Goal: Communication & Community: Answer question/provide support

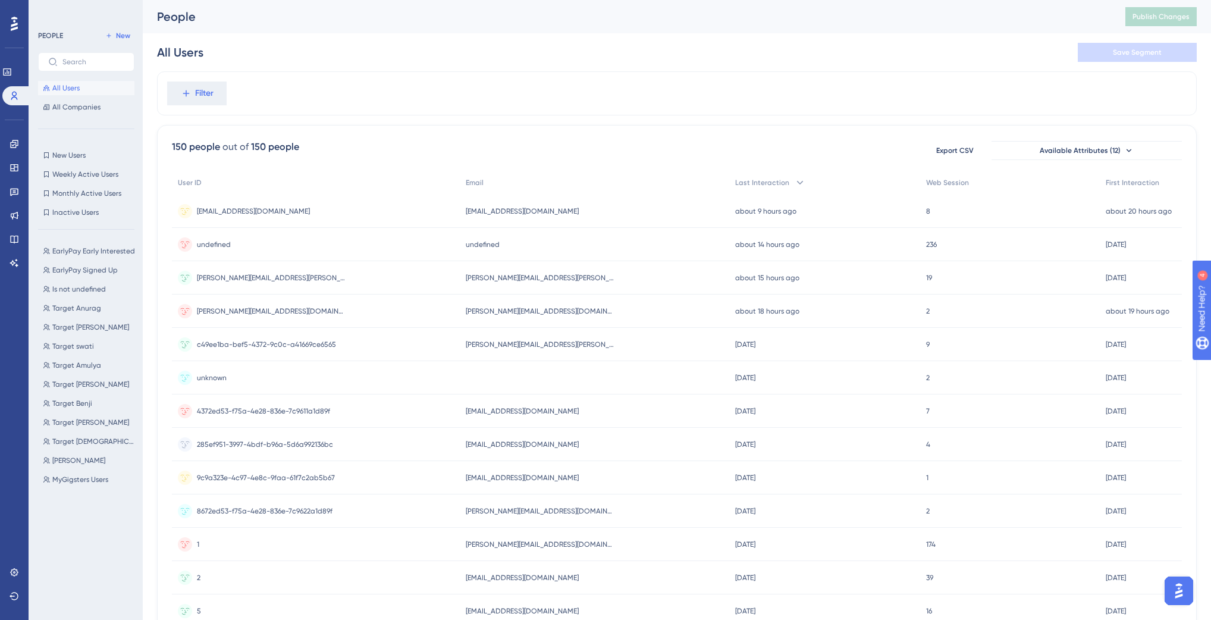
click at [1184, 588] on img "Open AI Assistant Launcher" at bounding box center [1178, 590] width 21 height 21
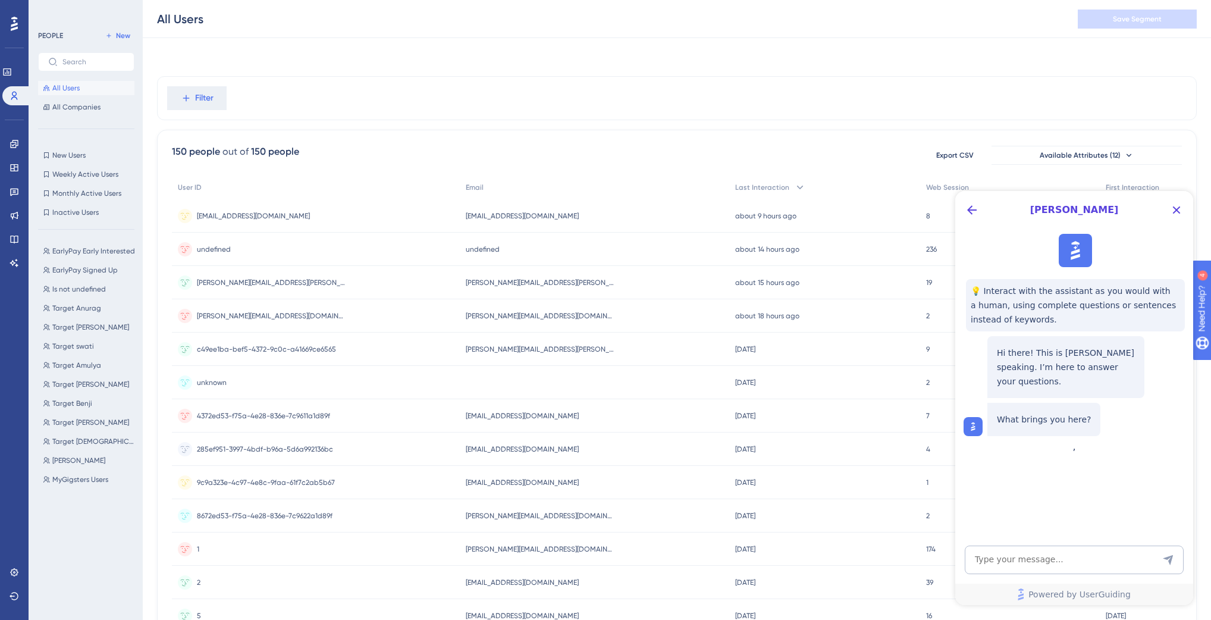
scroll to position [331, 0]
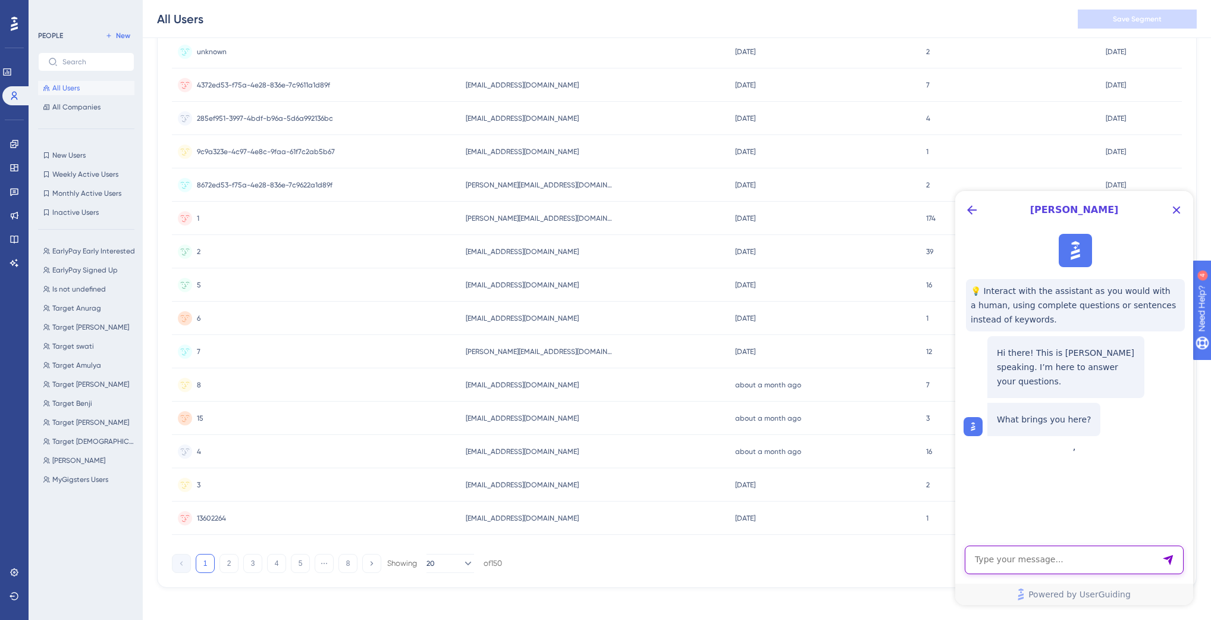
click at [1058, 557] on textarea "AI Assistant Text Input" at bounding box center [1074, 560] width 219 height 29
type textarea "speak to someone"
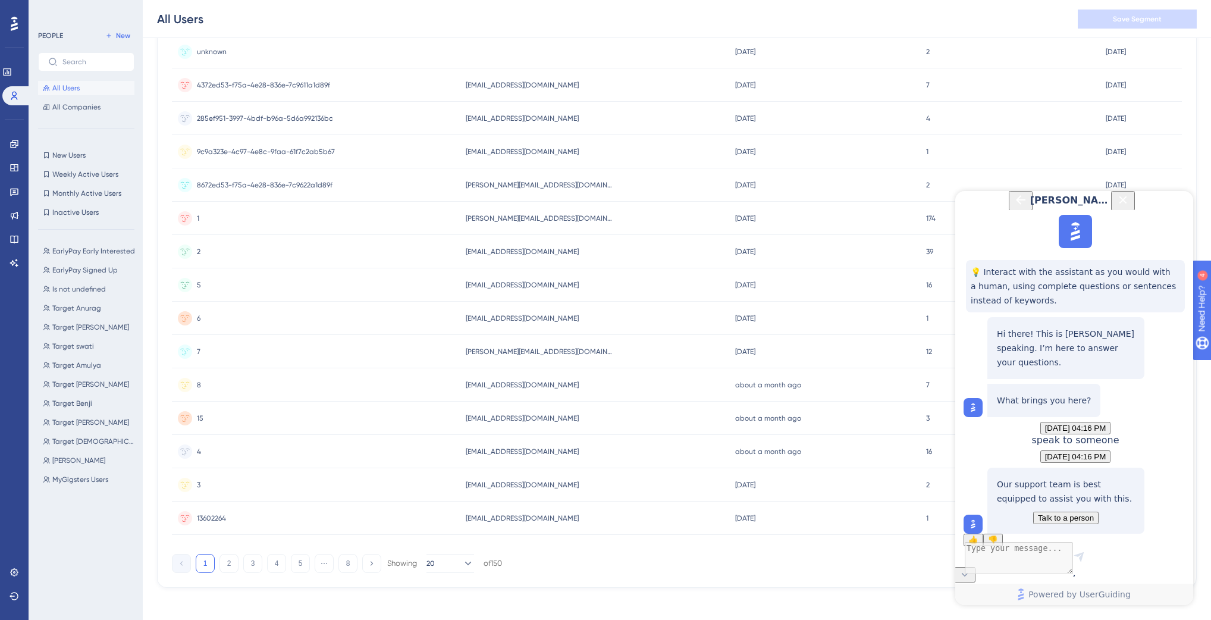
scroll to position [92, 0]
click at [1044, 512] on button "Talk to a person" at bounding box center [1065, 518] width 65 height 12
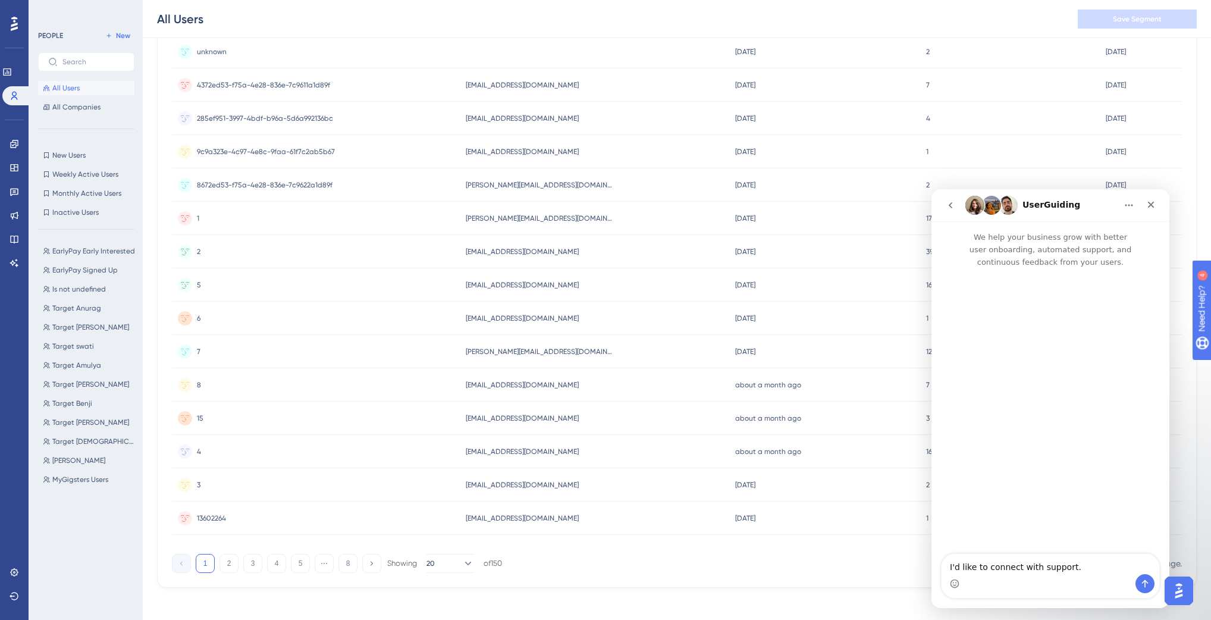
scroll to position [0, 0]
click at [958, 203] on button "go back" at bounding box center [950, 205] width 23 height 23
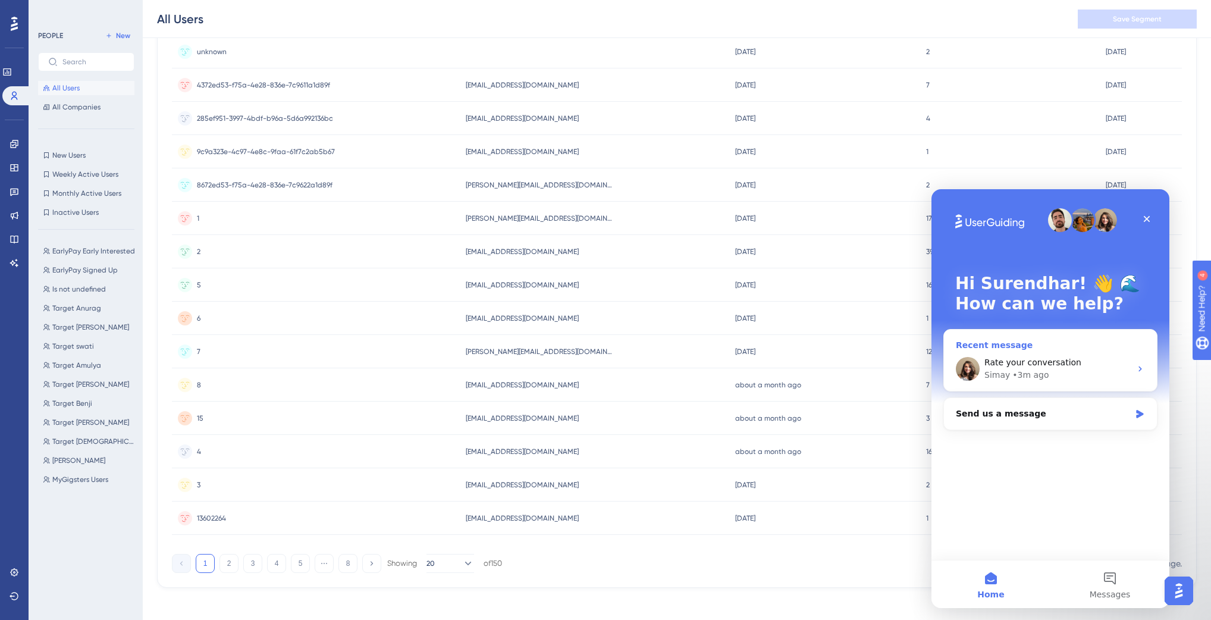
click at [1032, 361] on span "Rate your conversation" at bounding box center [1033, 363] width 97 height 10
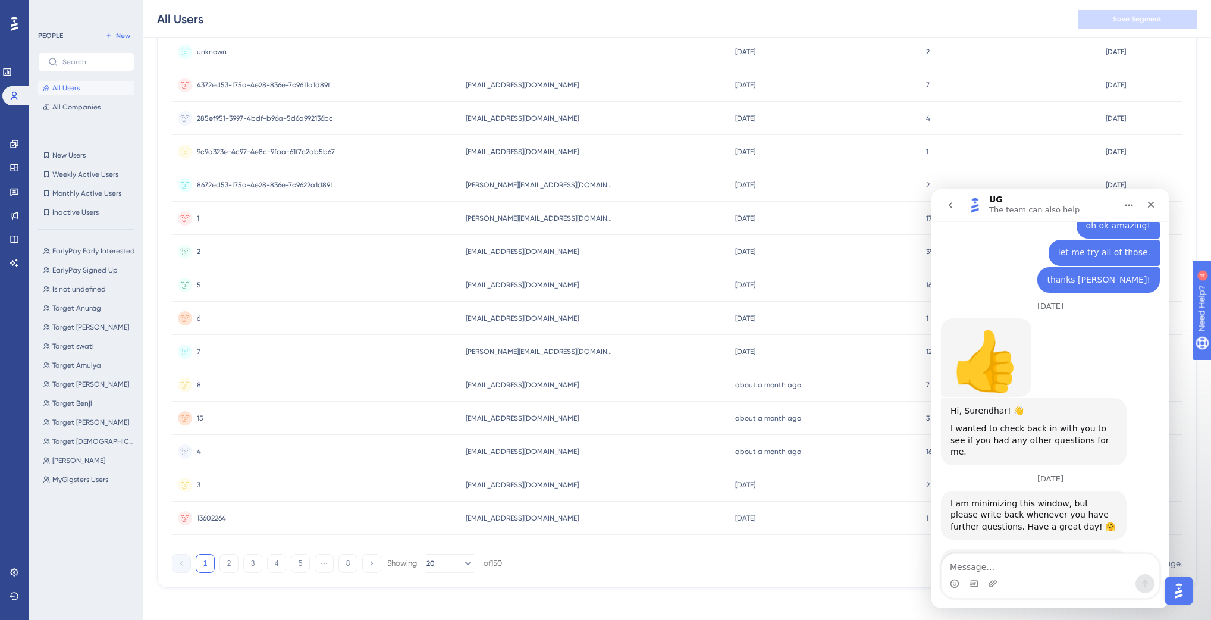
scroll to position [2264, 0]
type textarea "hey I'm back"
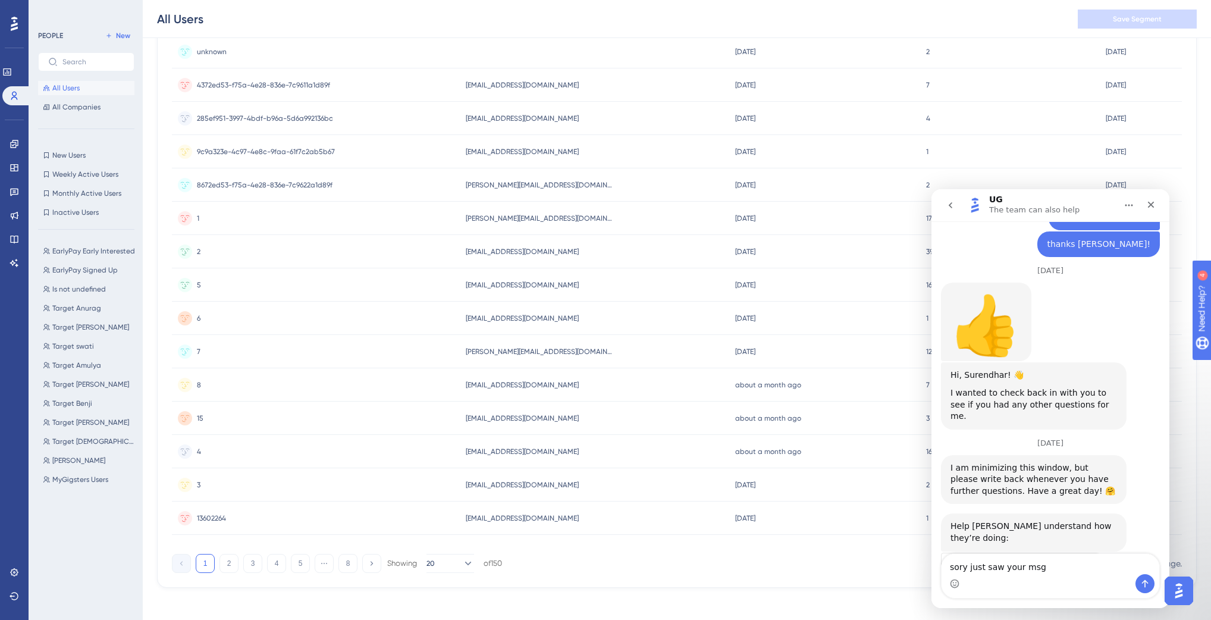
type textarea "sory just saw your msg"
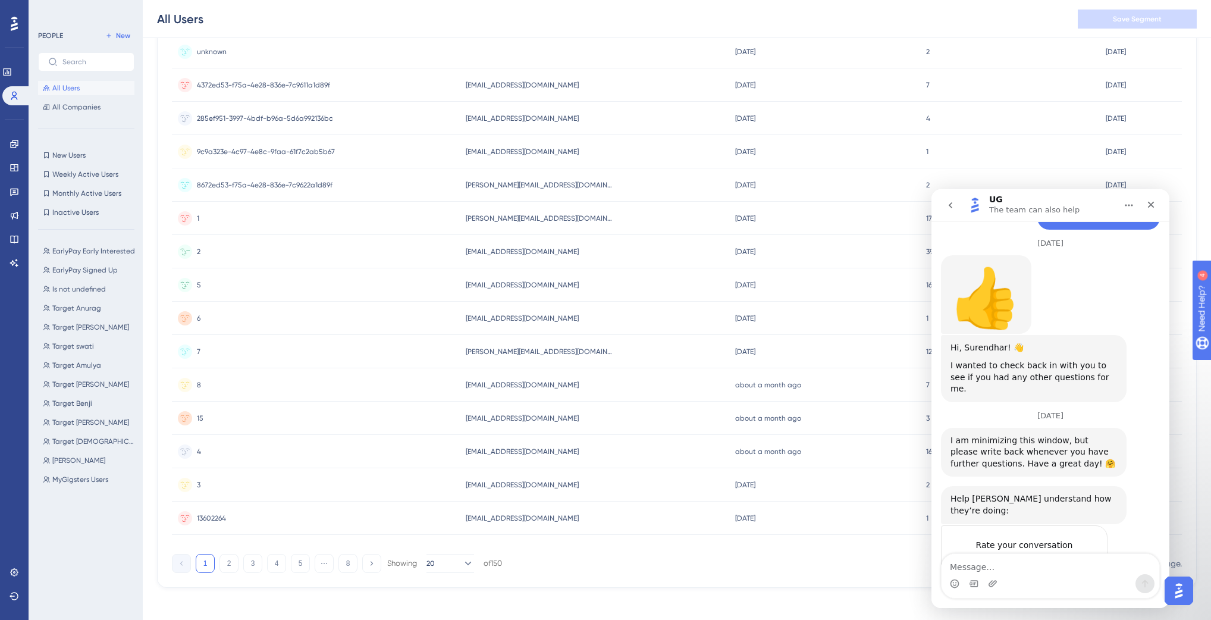
scroll to position [0, 0]
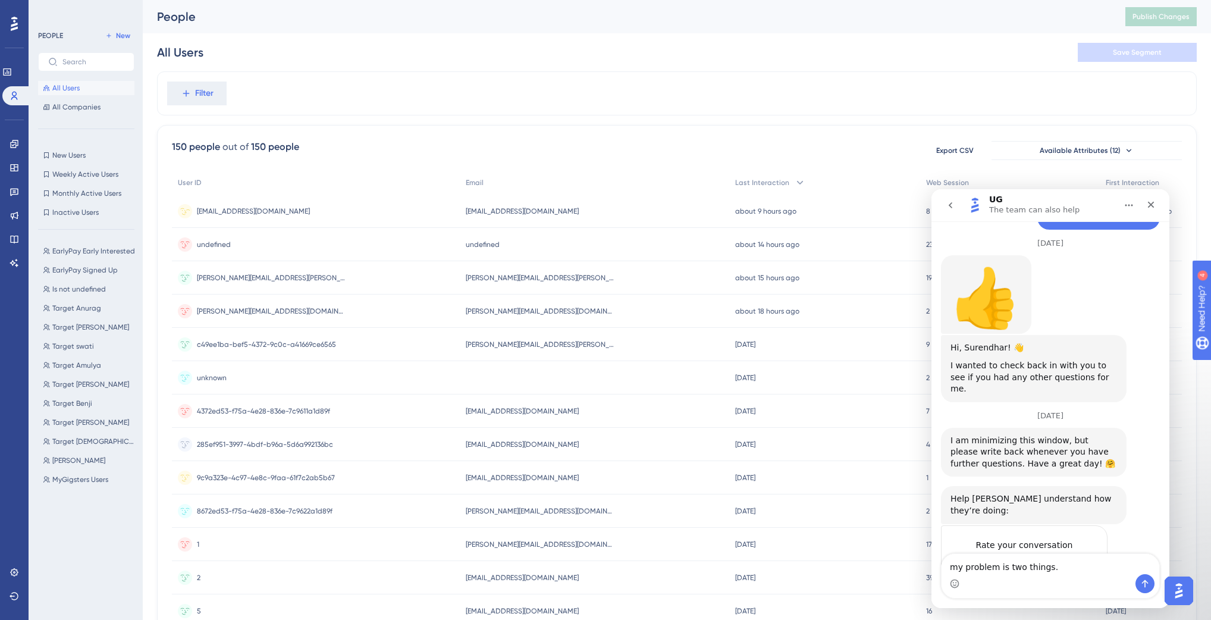
type textarea "my problem is two things."
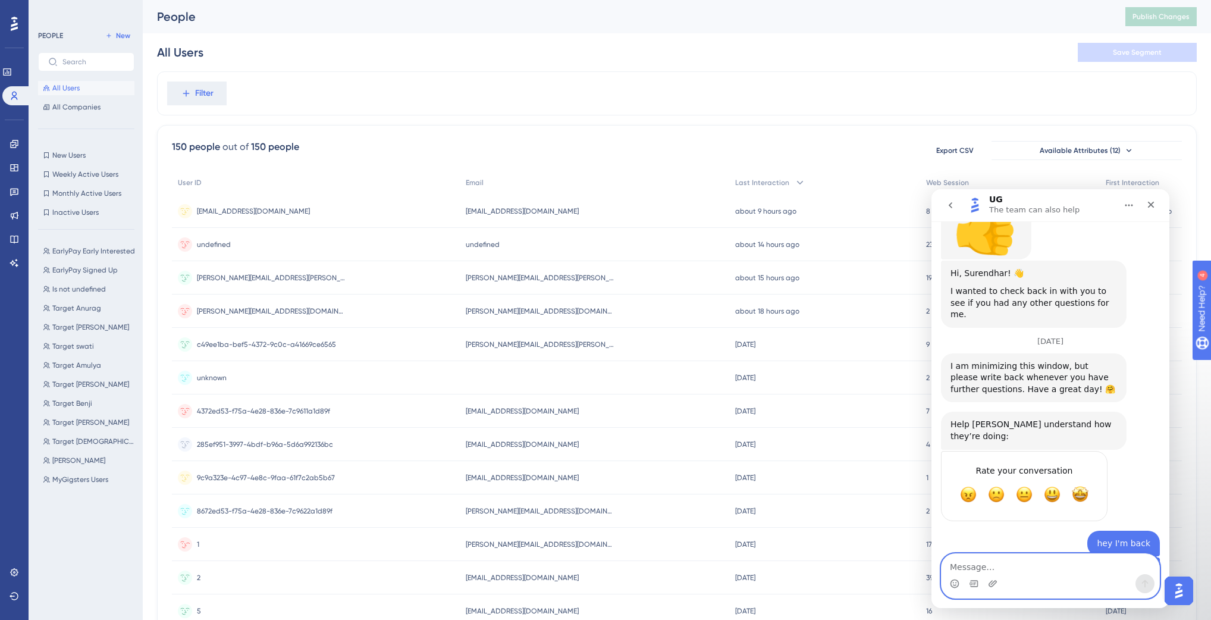
scroll to position [2412, 0]
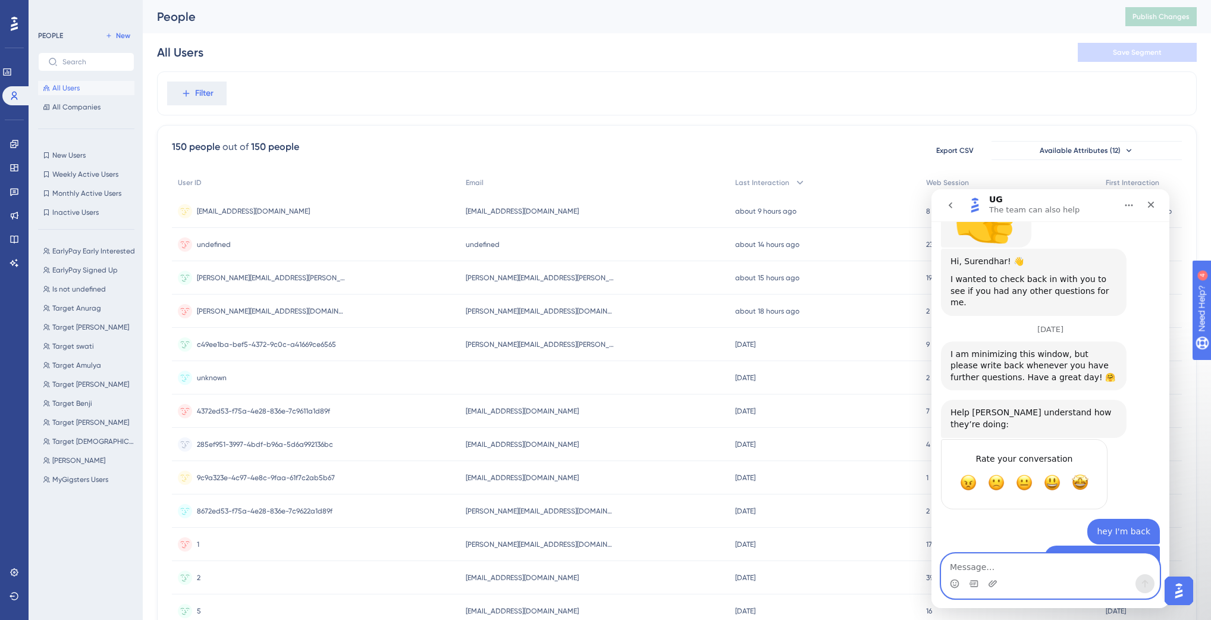
click at [997, 557] on textarea "Message…" at bounding box center [1051, 564] width 218 height 20
type textarea "yes"
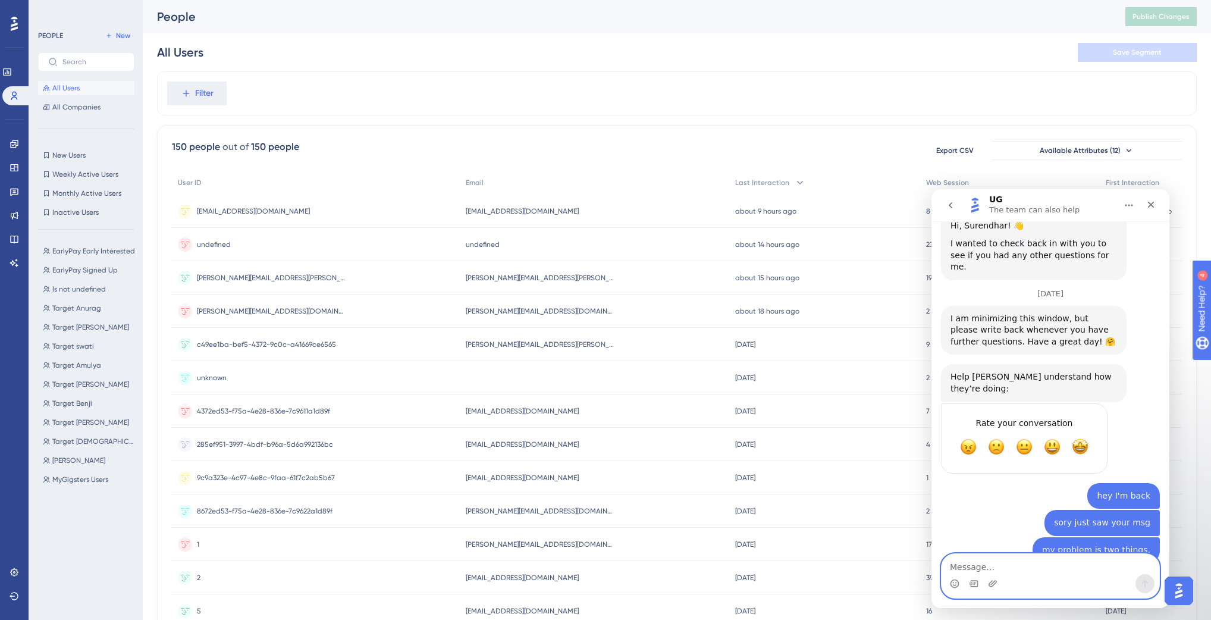
paste textarea "[URL][DOMAIN_NAME]"
type textarea "[URL][DOMAIN_NAME]"
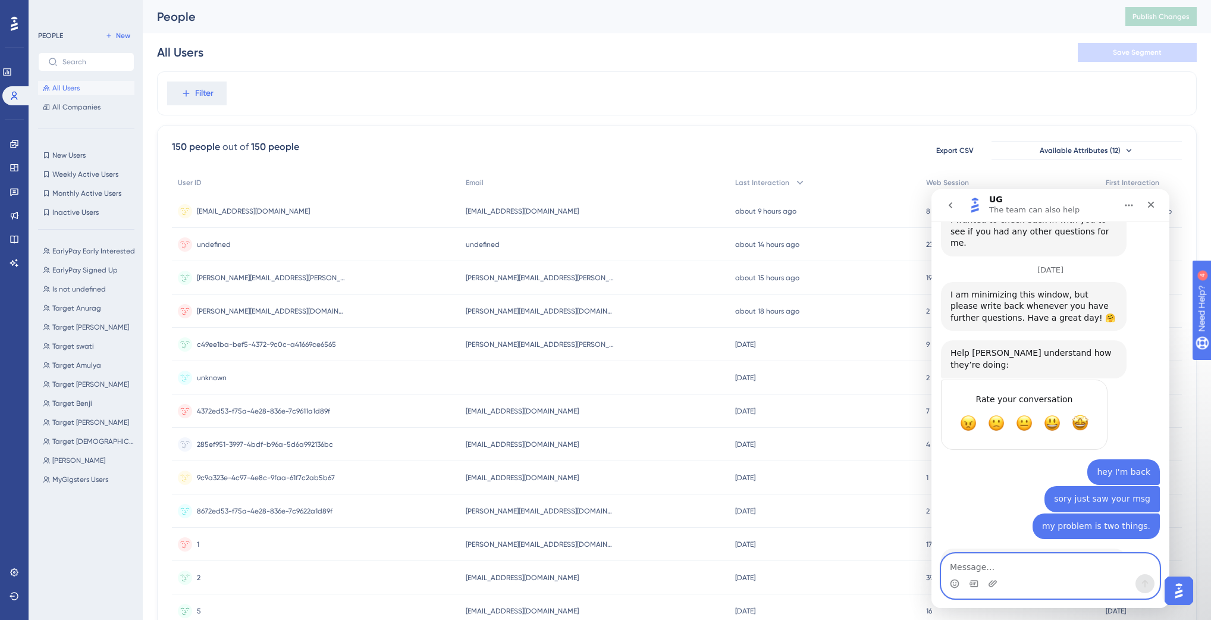
scroll to position [2499, 0]
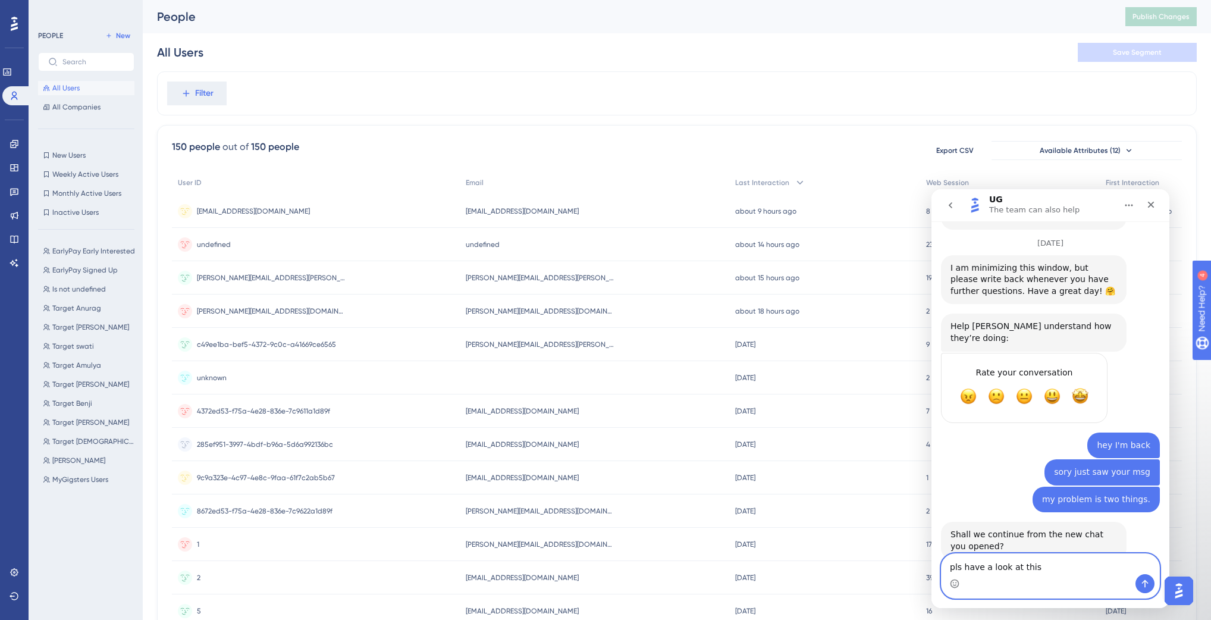
type textarea "pls have a look at this"
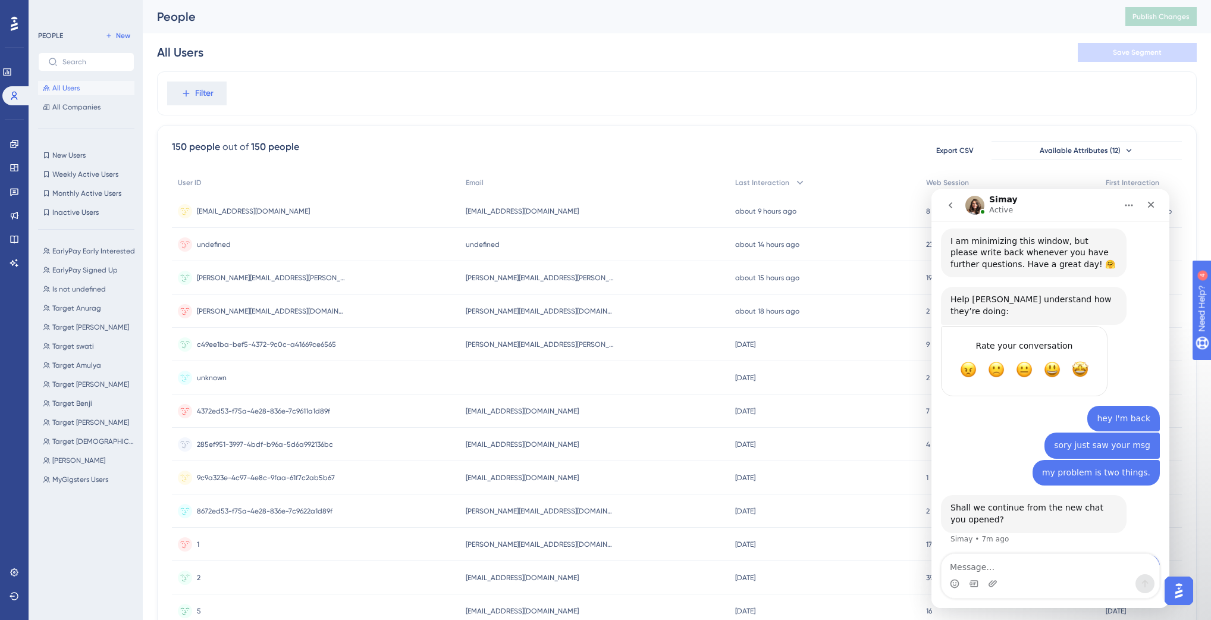
click at [957, 211] on button "go back" at bounding box center [950, 205] width 23 height 23
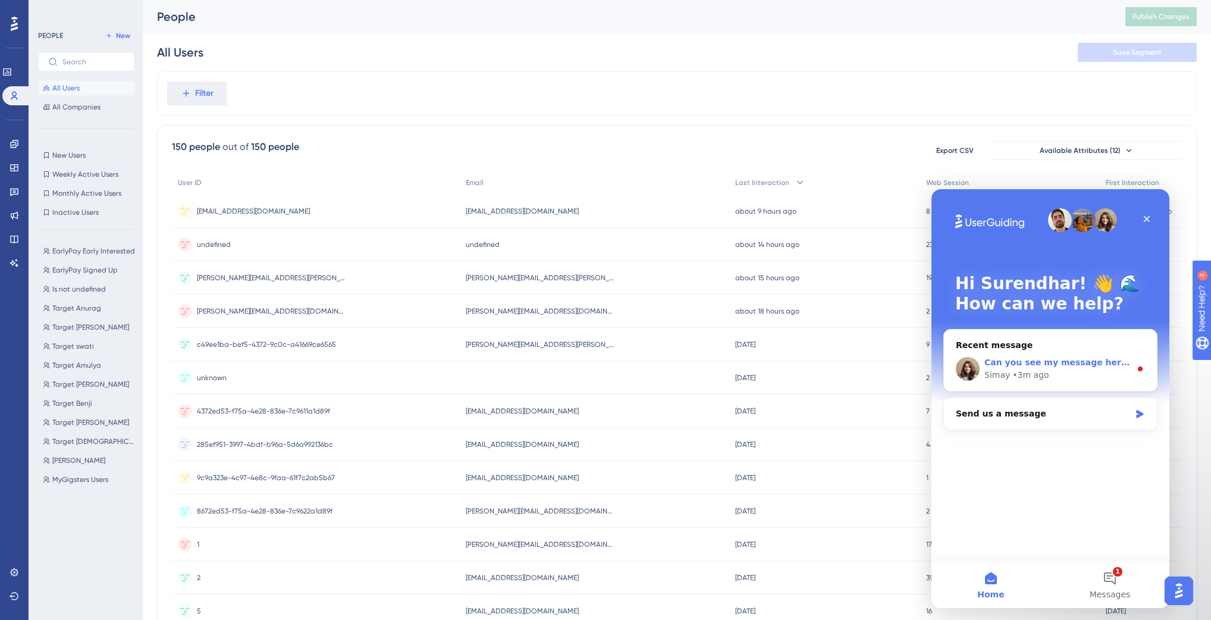
click at [1039, 369] on div "• 3m ago" at bounding box center [1031, 375] width 36 height 12
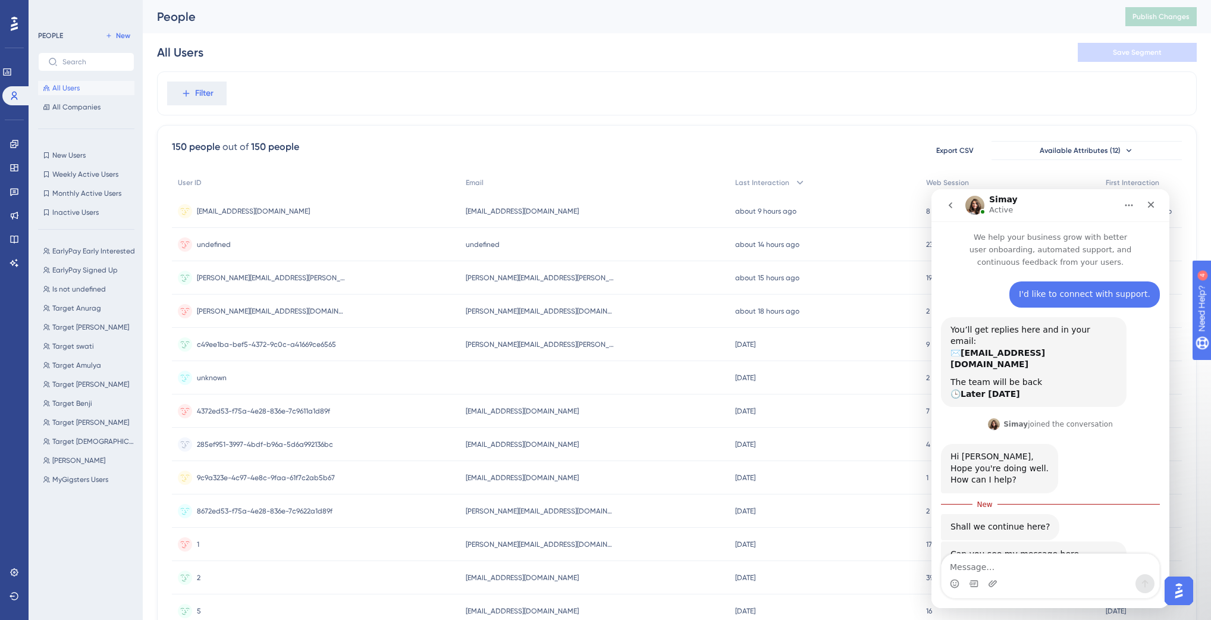
scroll to position [15, 0]
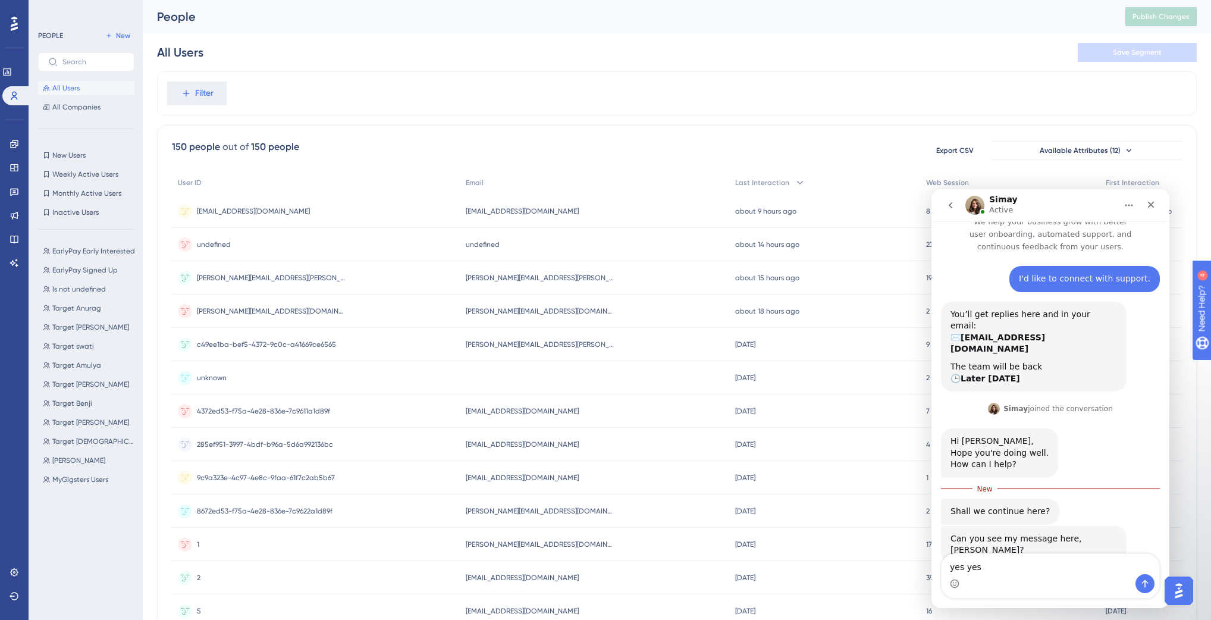
type textarea "yes yes"
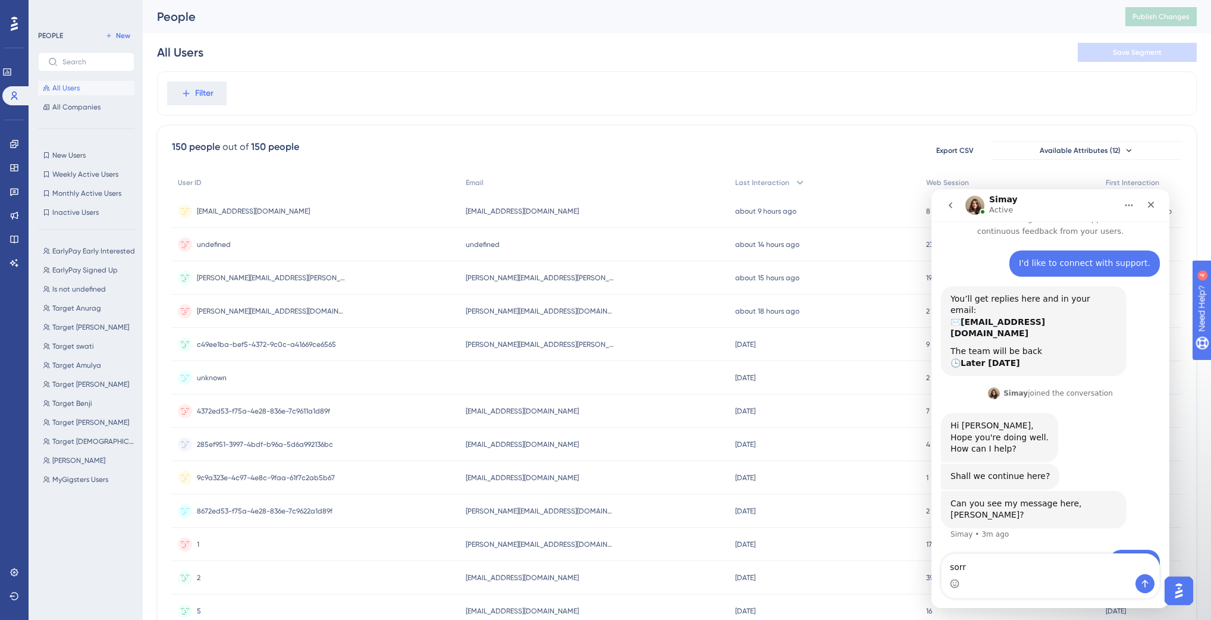
type textarea "sorry"
type textarea "O"
type textarea "I can"
type textarea "J"
type textarea "Hi [PERSON_NAME], pls see the recording I Sent you"
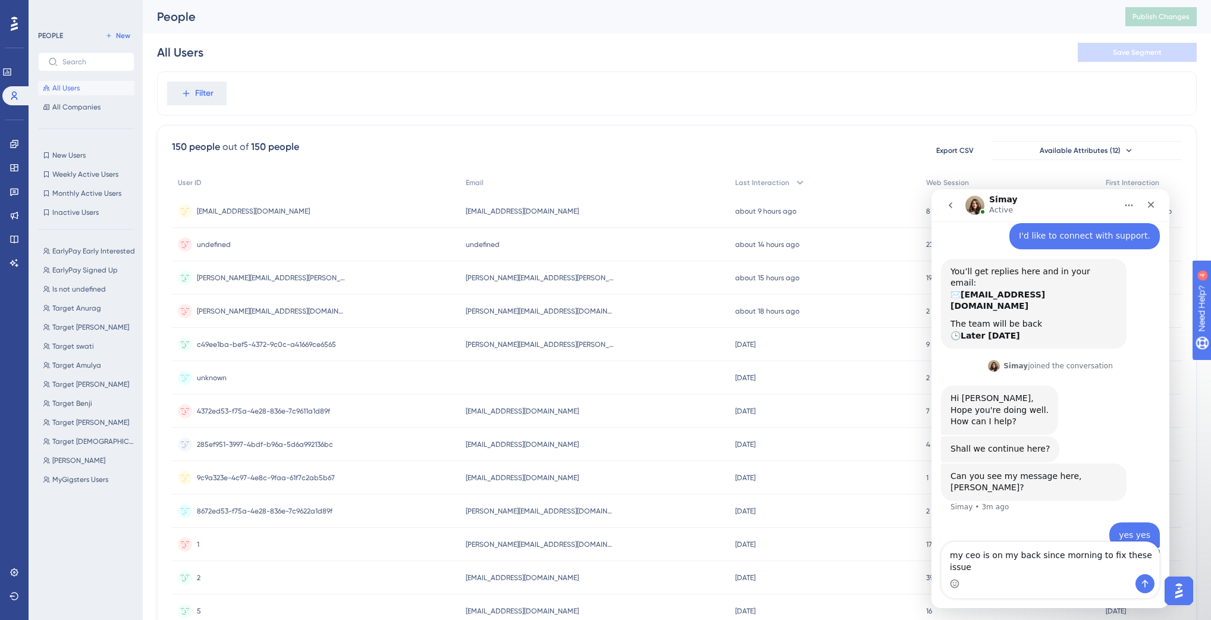
scroll to position [70, 0]
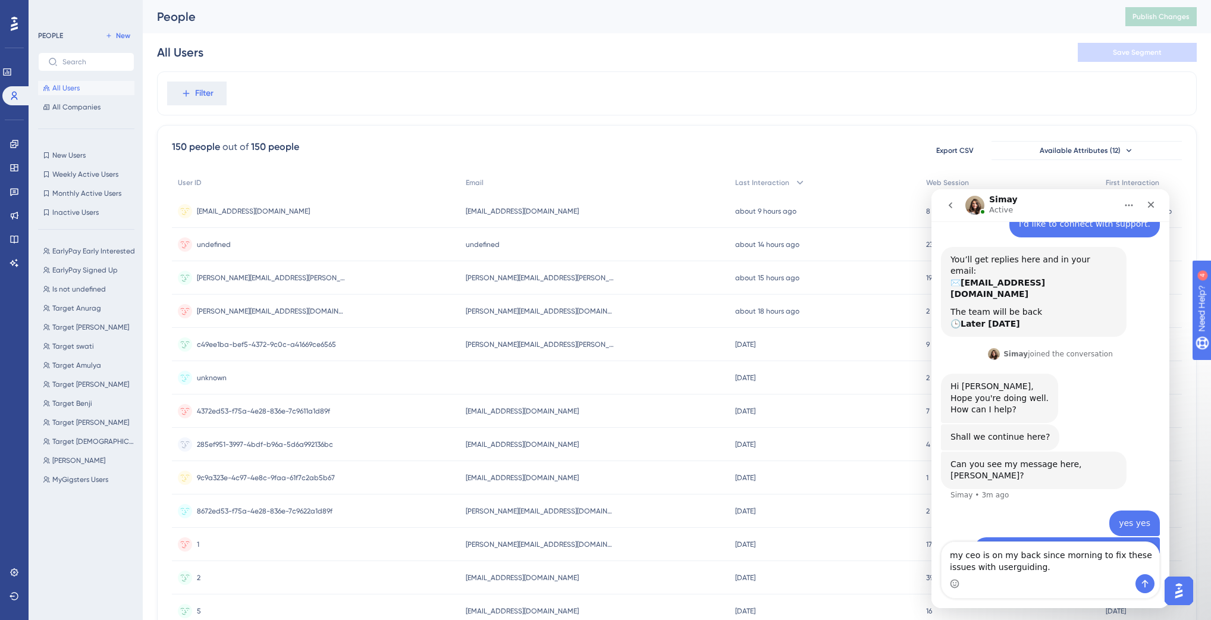
type textarea "my ceo is on my back since morning to fix these issues with userguiding."
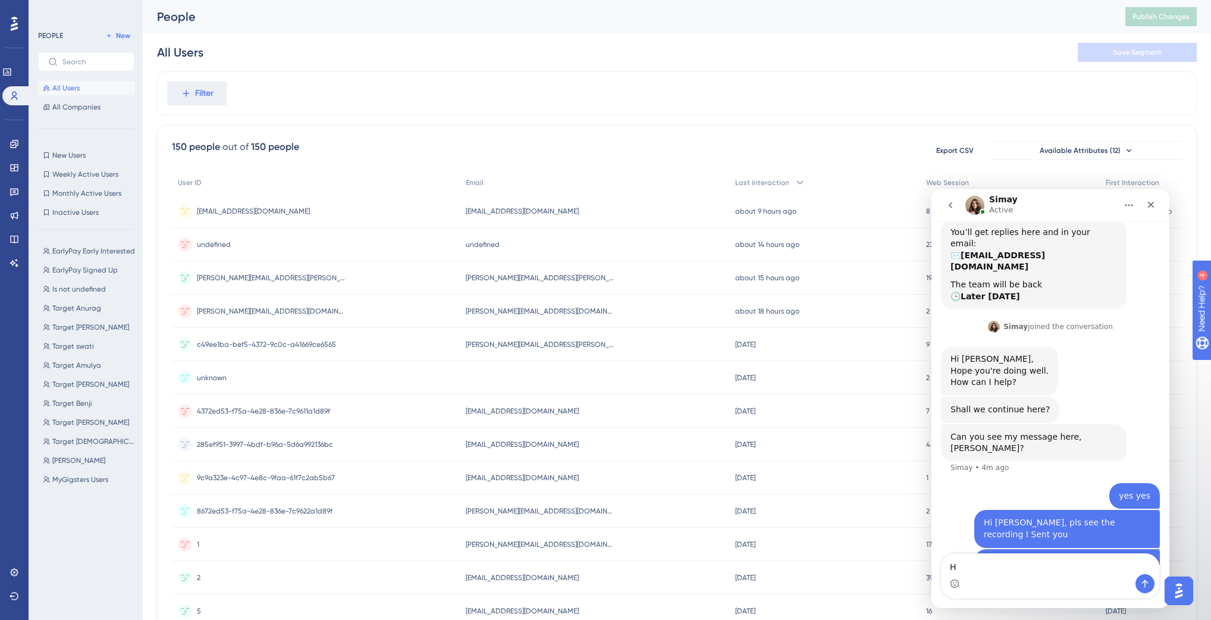
scroll to position [143, 0]
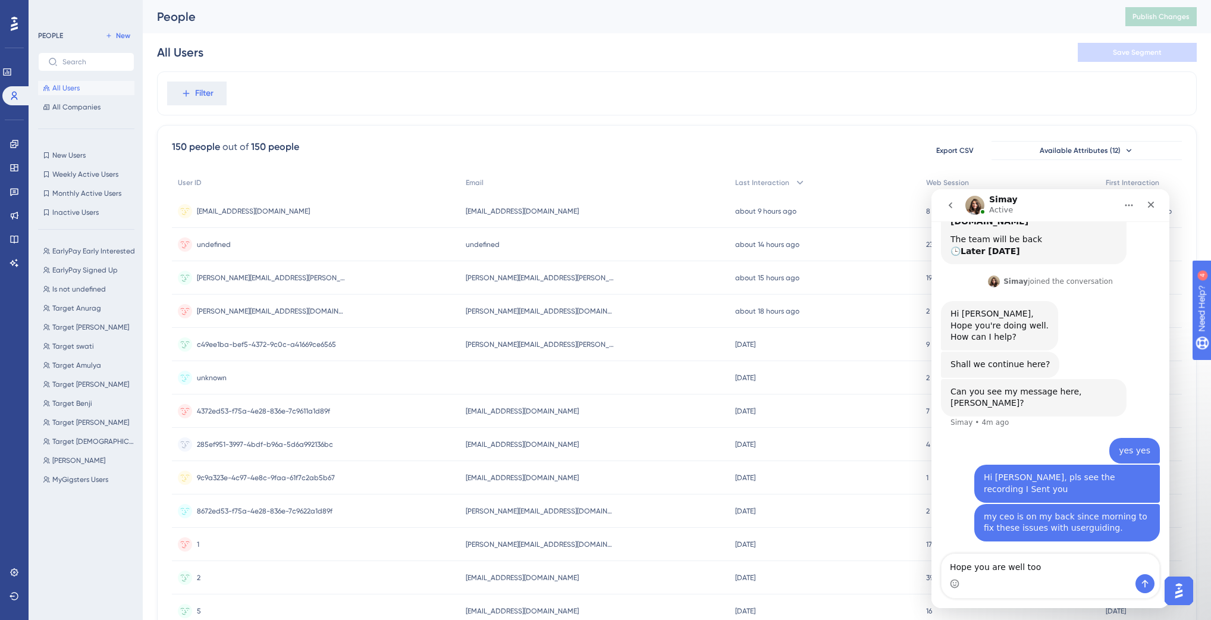
type textarea "Hope you are well too"
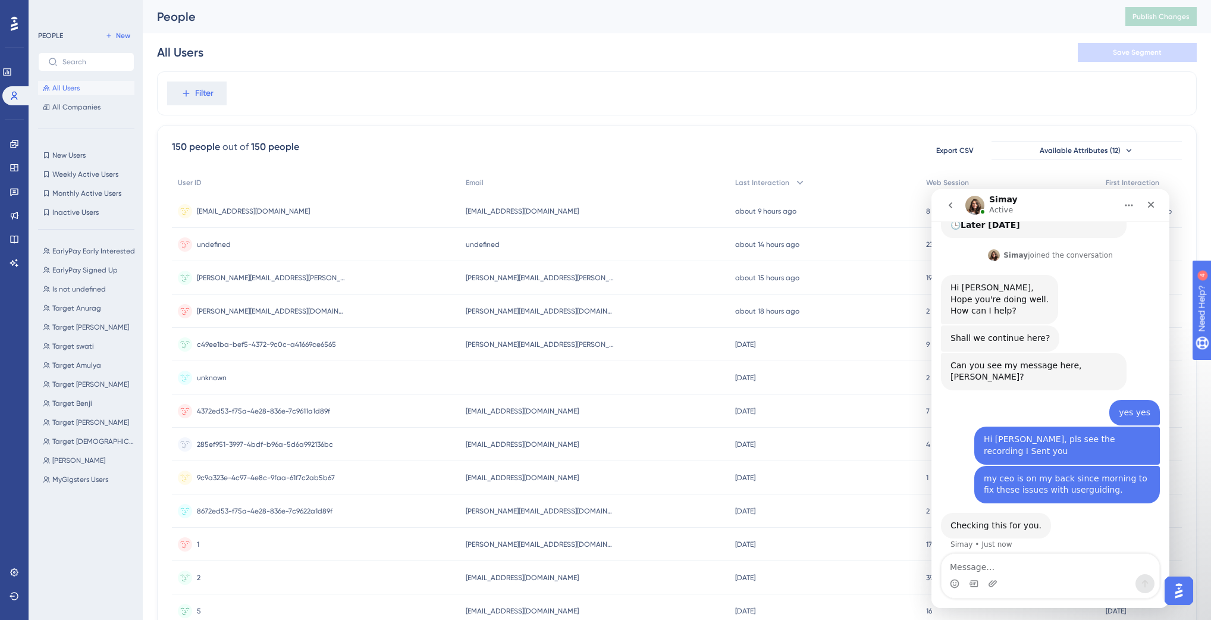
scroll to position [168, 0]
type textarea "thank you [PERSON_NAME]"
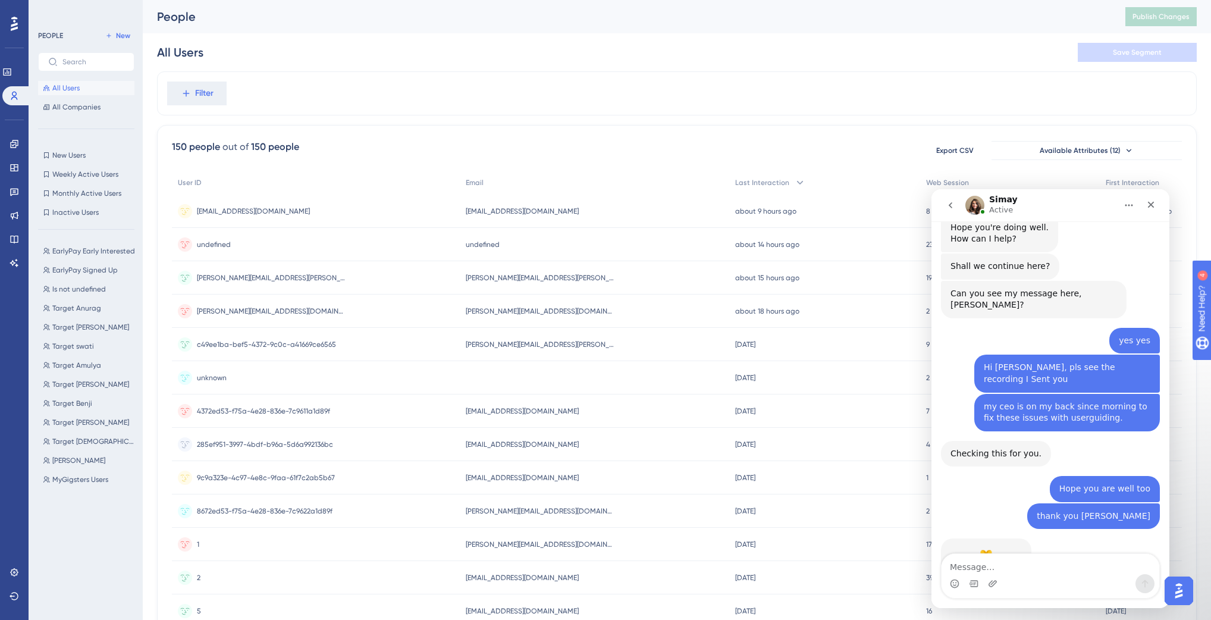
scroll to position [283, 0]
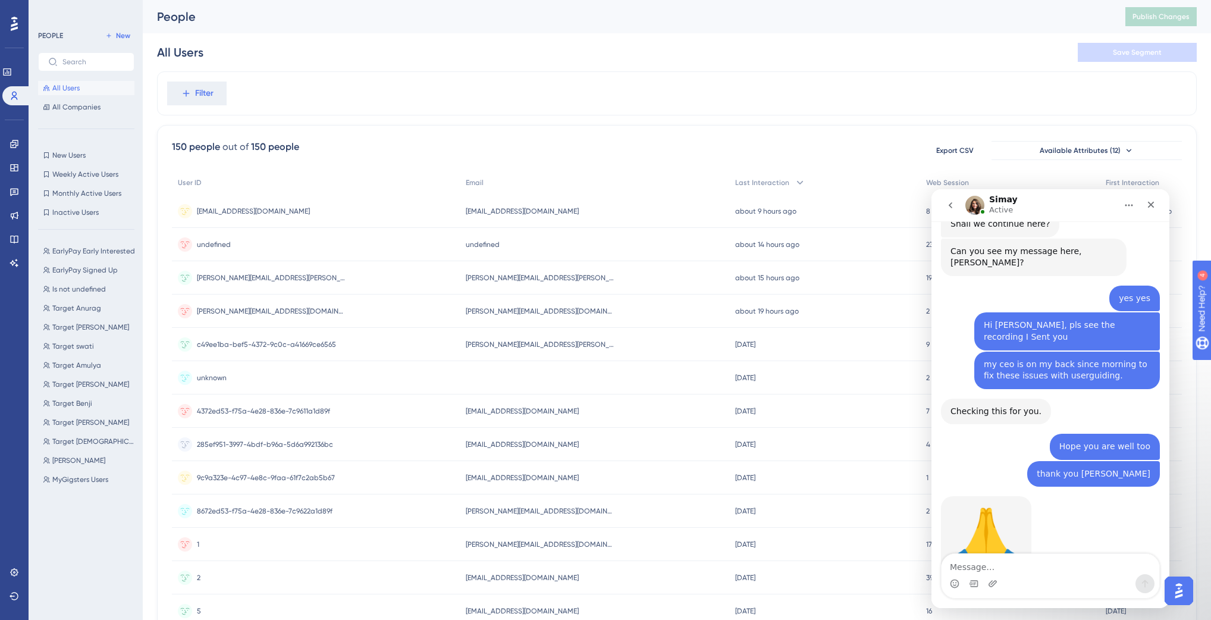
click at [952, 208] on icon "go back" at bounding box center [951, 205] width 10 height 10
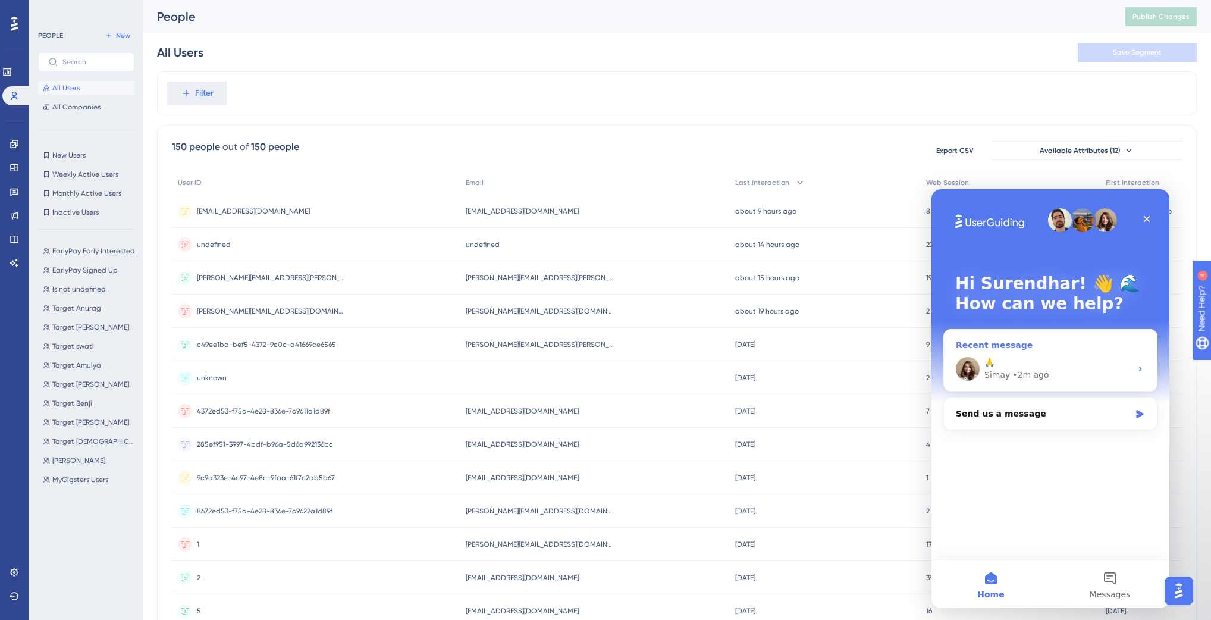
click at [1004, 377] on div "Simay" at bounding box center [998, 375] width 26 height 12
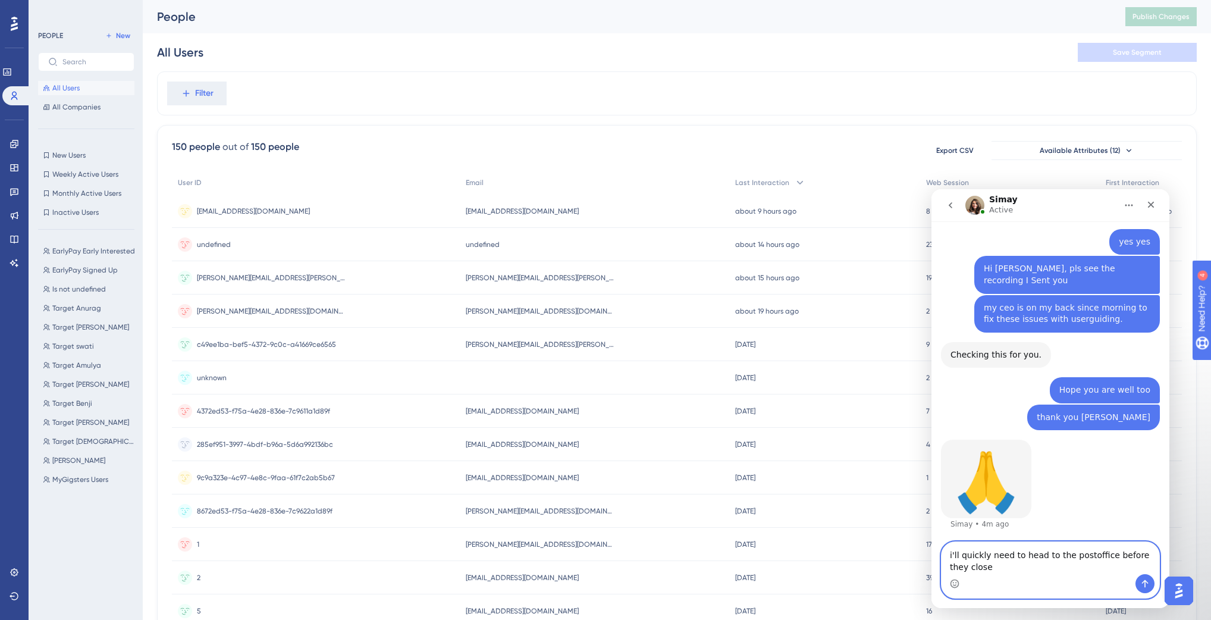
scroll to position [295, 0]
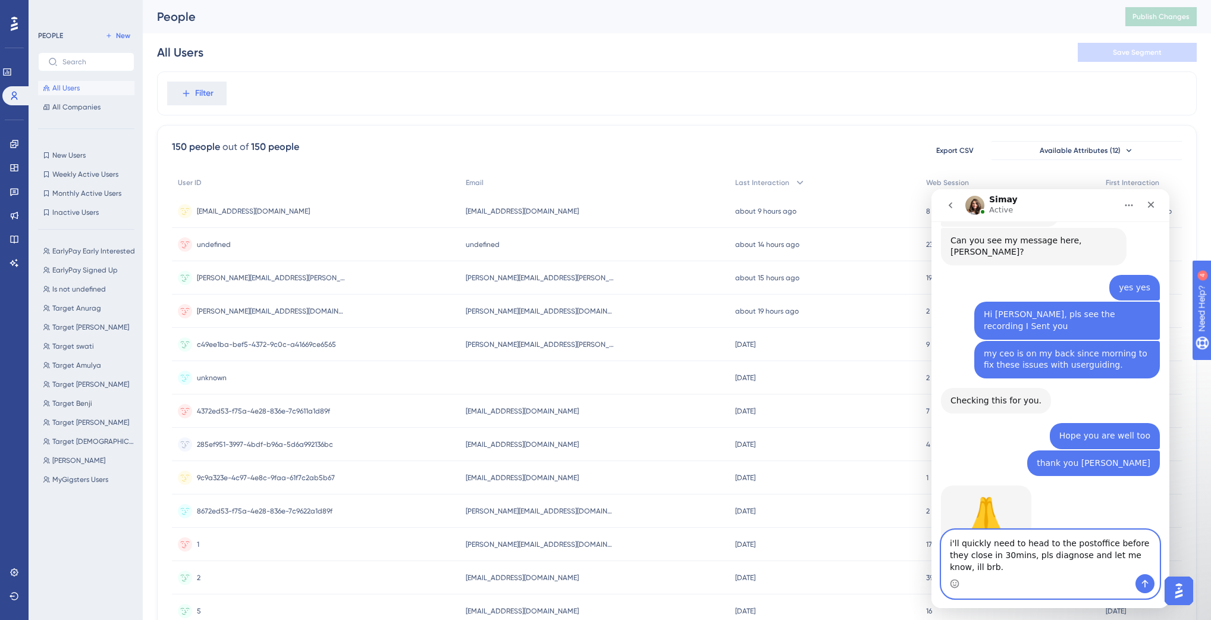
type textarea "i'll quickly need to head to the postoffice before they close in 30mins, pls di…"
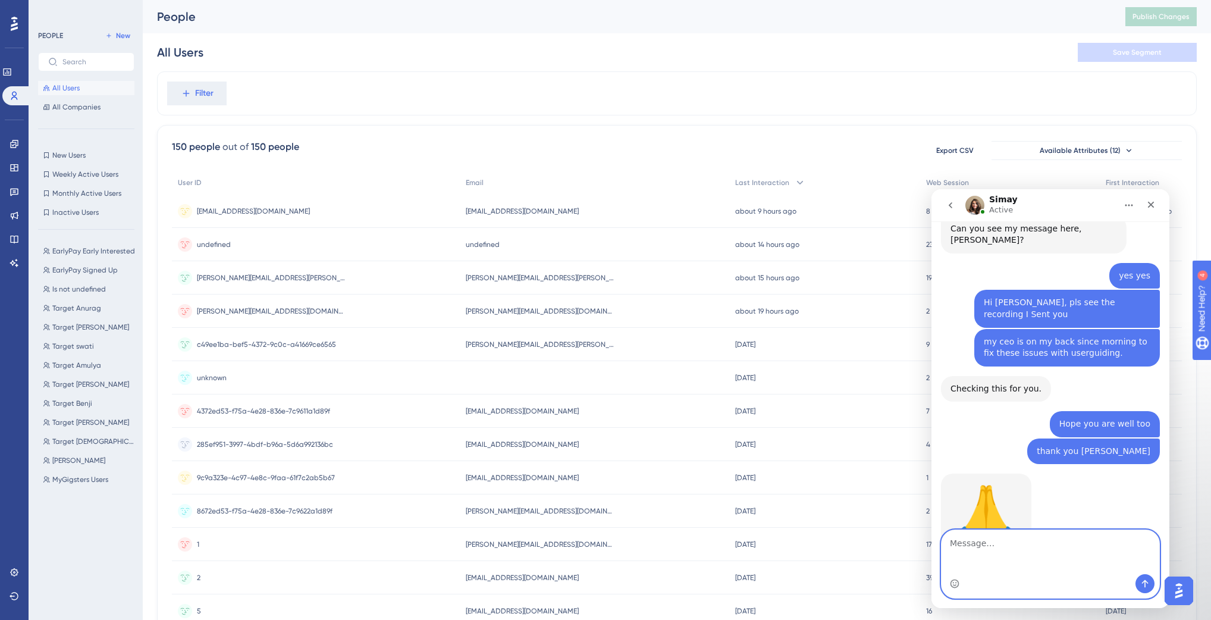
scroll to position [342, 0]
